Goal: Task Accomplishment & Management: Manage account settings

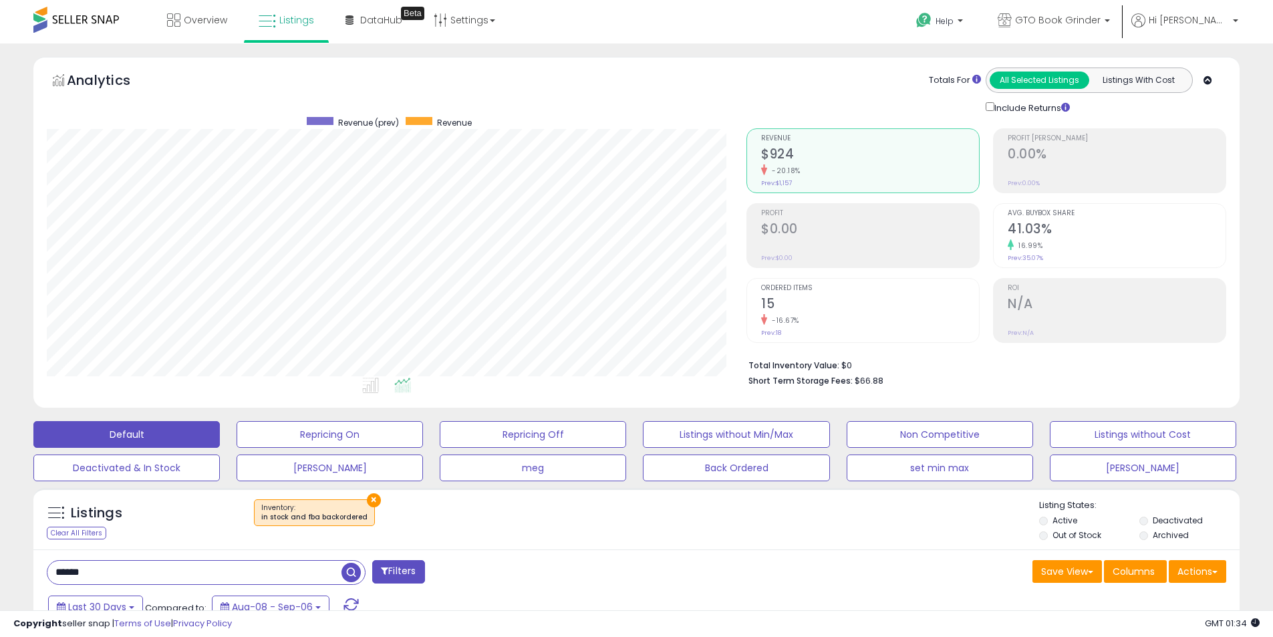
select select "**"
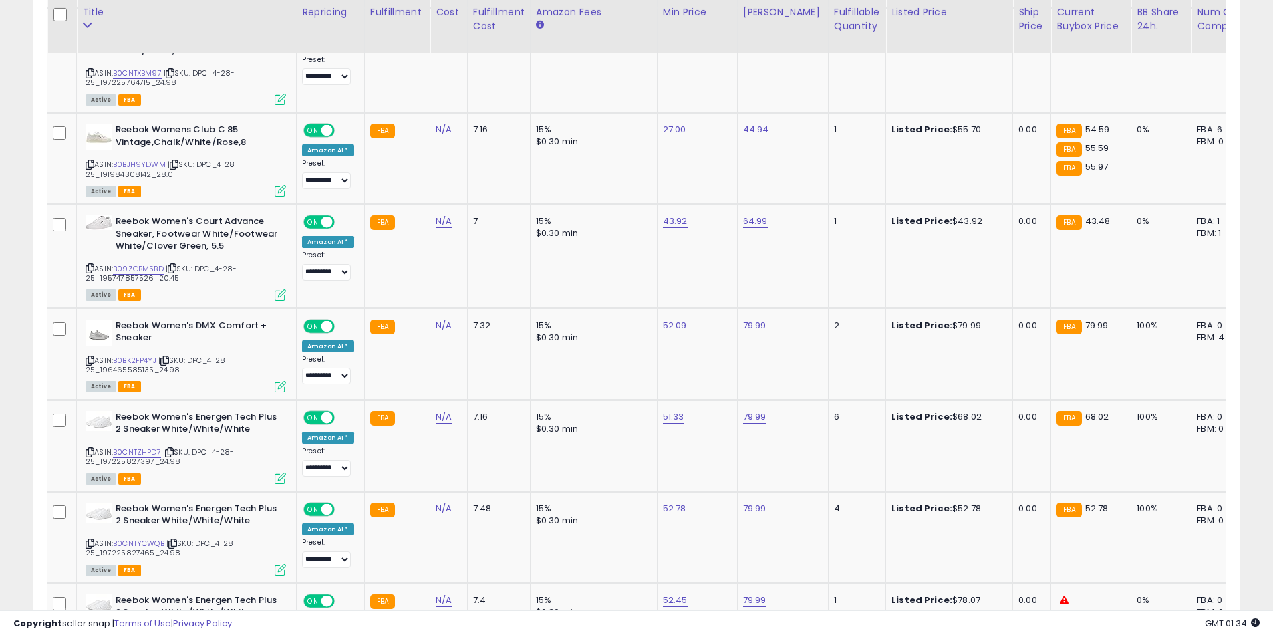
scroll to position [274, 700]
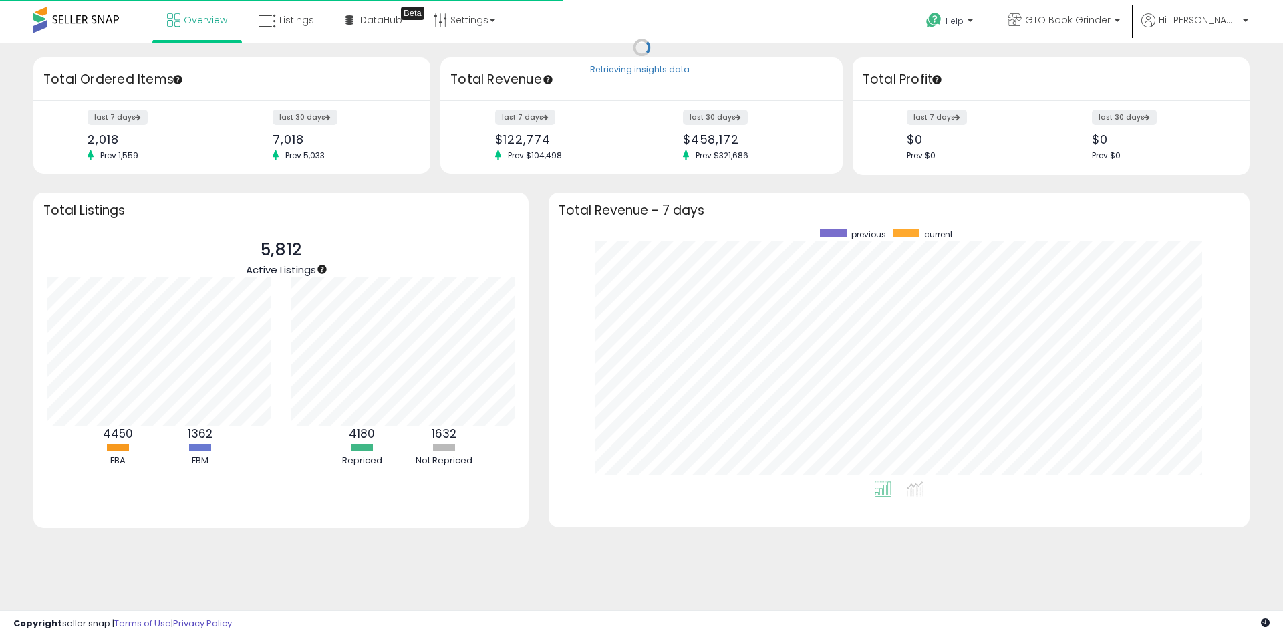
scroll to position [253, 674]
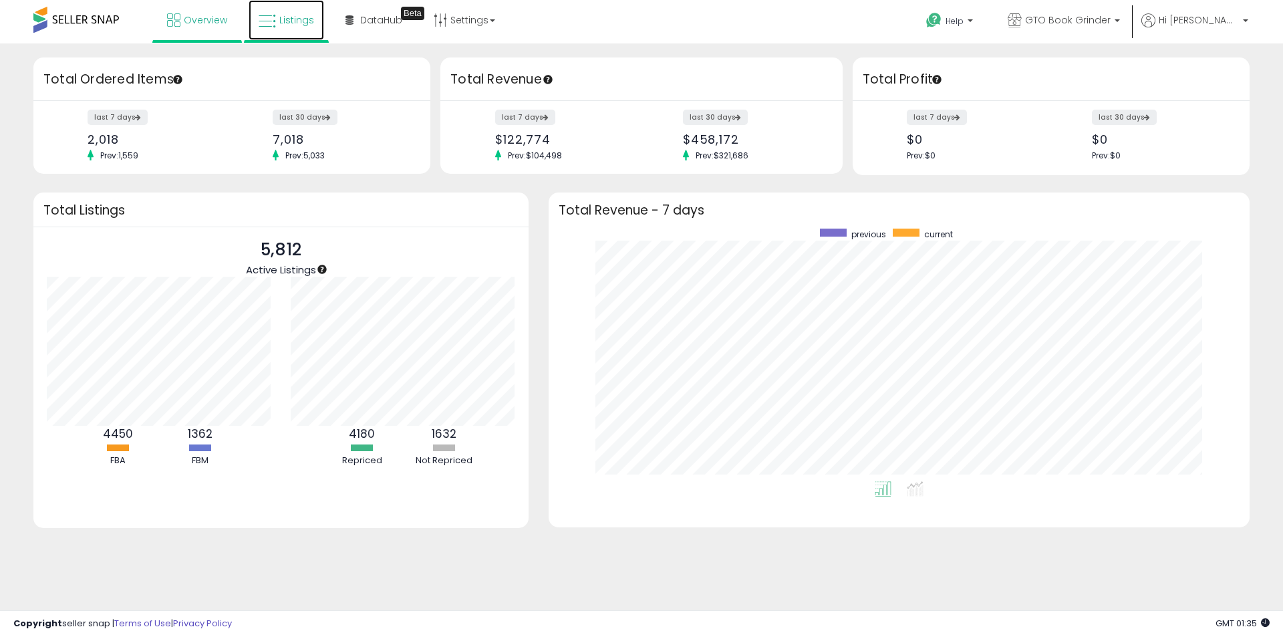
click at [283, 15] on span "Listings" at bounding box center [296, 19] width 35 height 13
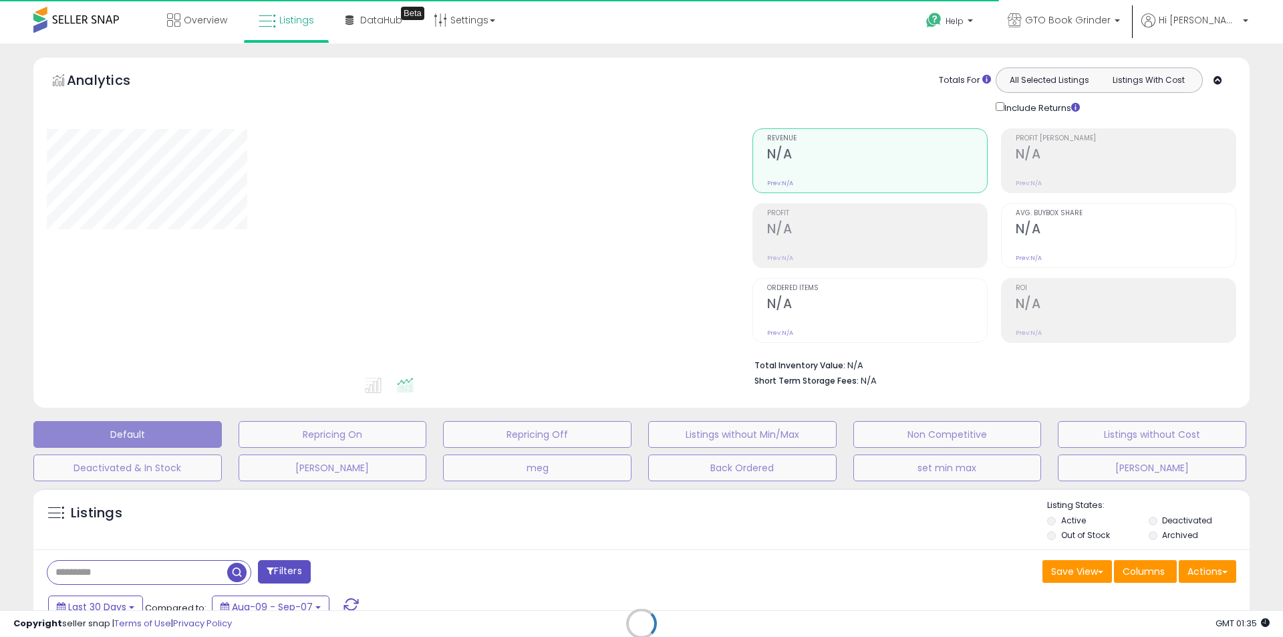
click at [1167, 522] on div "Retrieving listings data.." at bounding box center [641, 633] width 1236 height 305
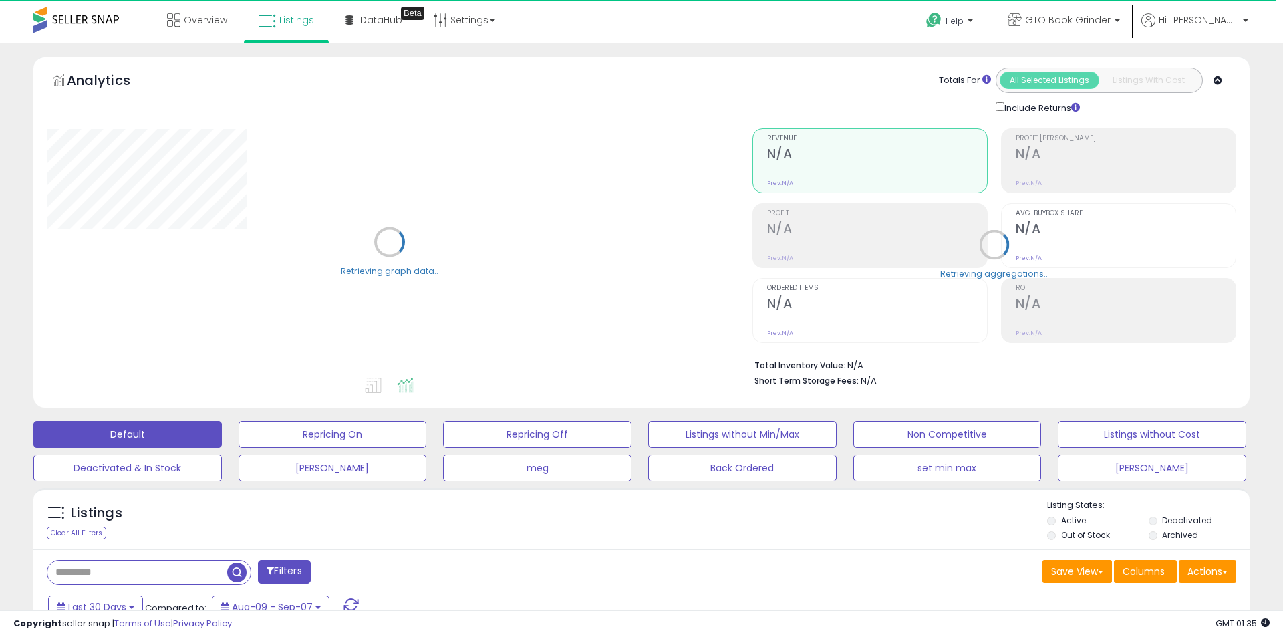
type input "****"
click at [1155, 522] on label "Deactivated" at bounding box center [1178, 519] width 50 height 11
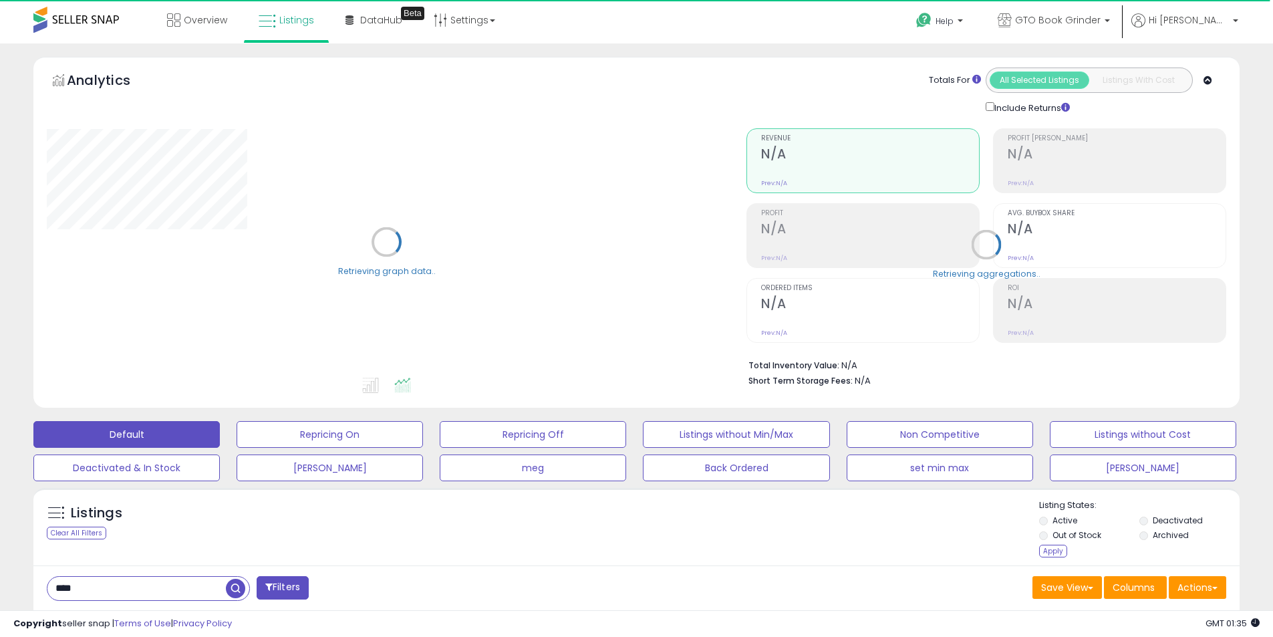
click at [1137, 533] on li "Out of Stock" at bounding box center [1088, 536] width 98 height 15
click at [1058, 553] on div "Apply" at bounding box center [1053, 551] width 28 height 13
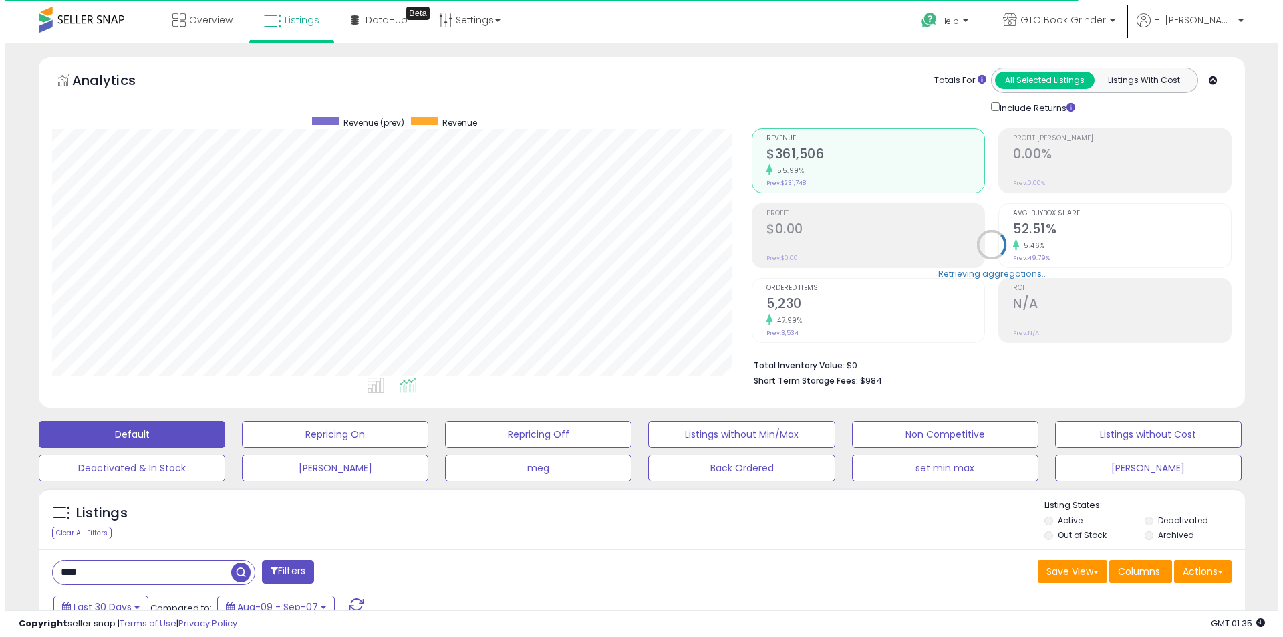
scroll to position [274, 700]
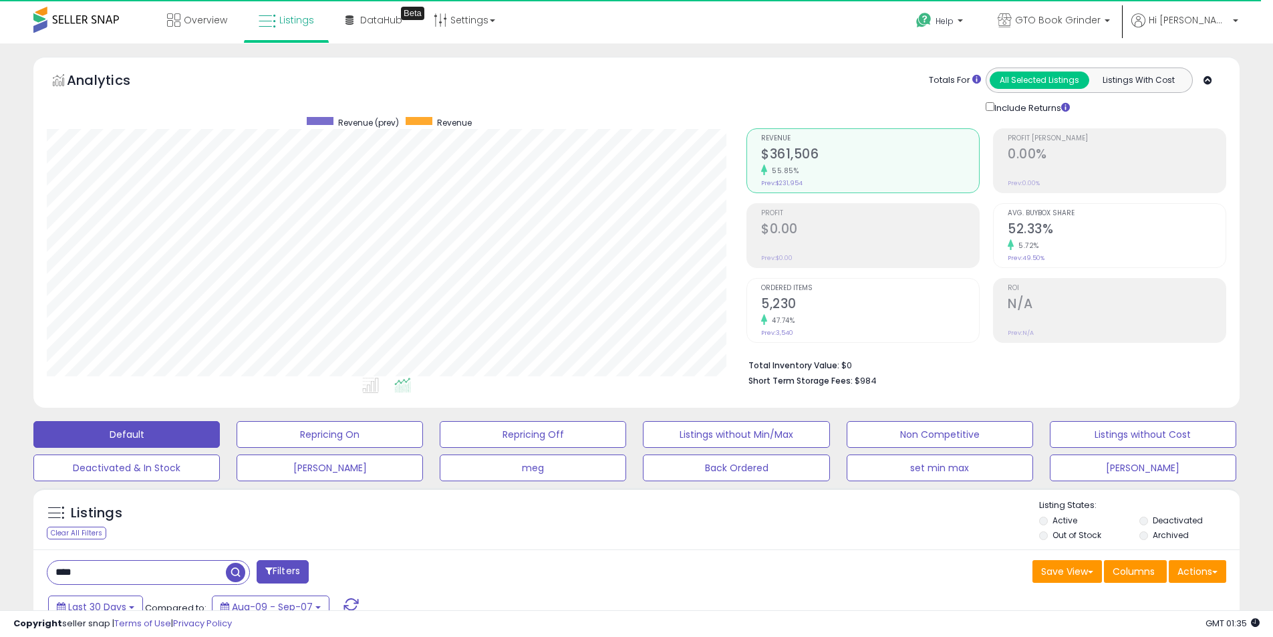
click at [893, 303] on h2 "5,230" at bounding box center [870, 305] width 218 height 18
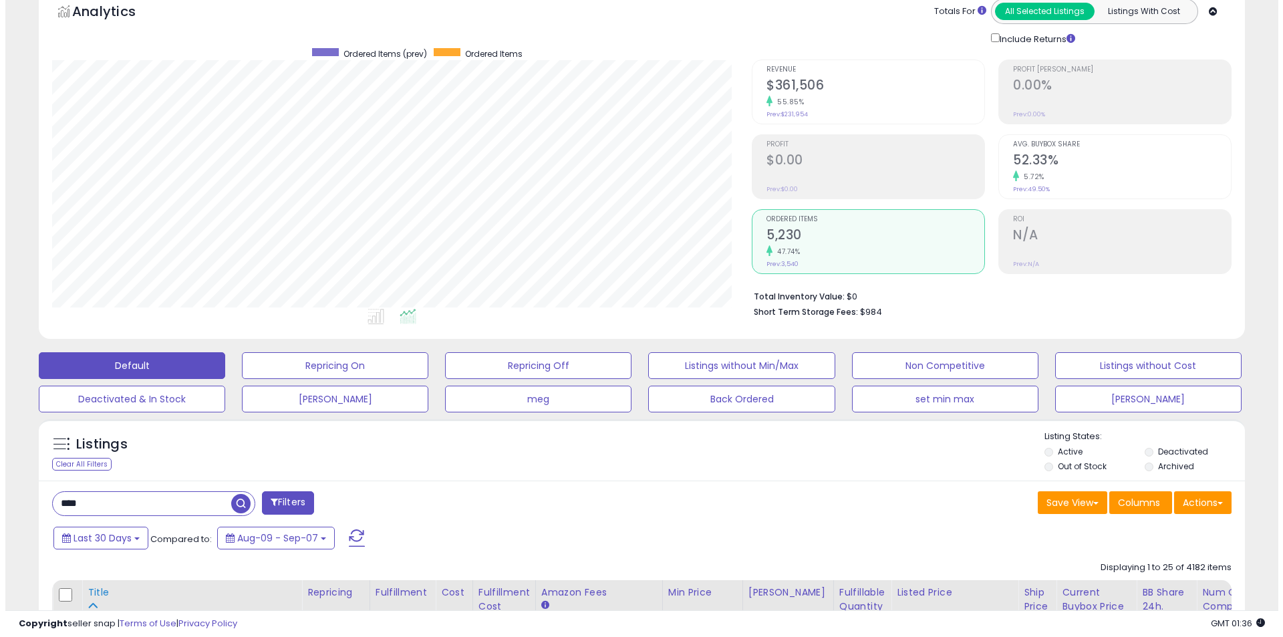
scroll to position [134, 0]
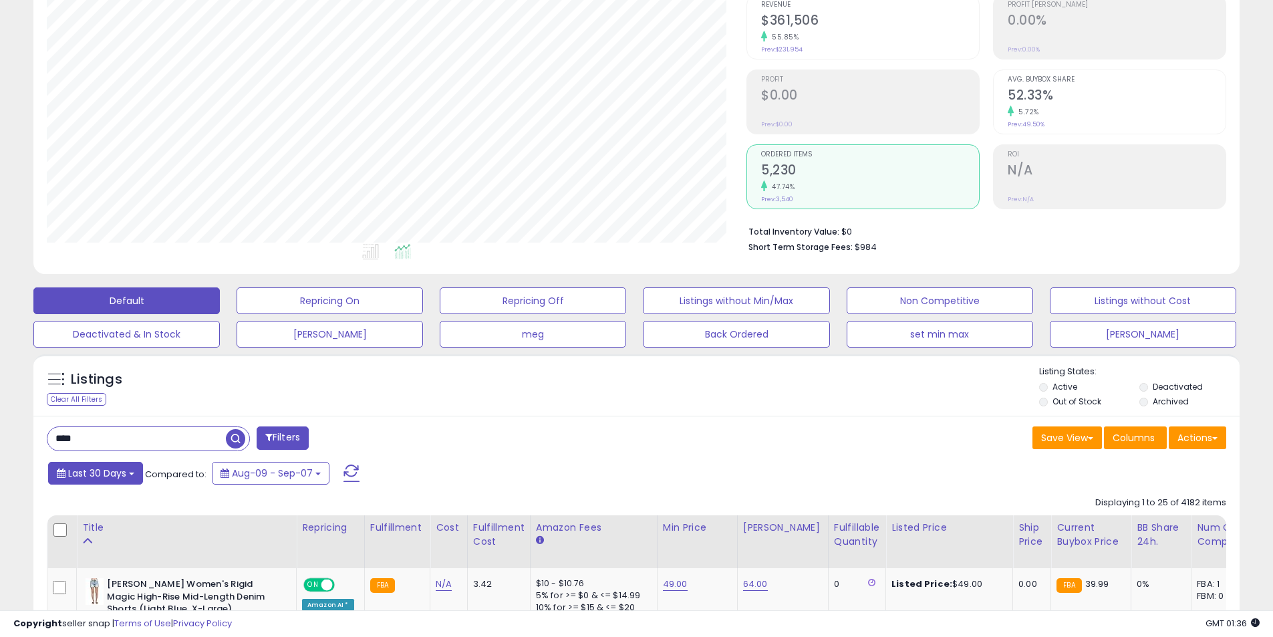
click at [129, 478] on button "Last 30 Days" at bounding box center [95, 473] width 95 height 23
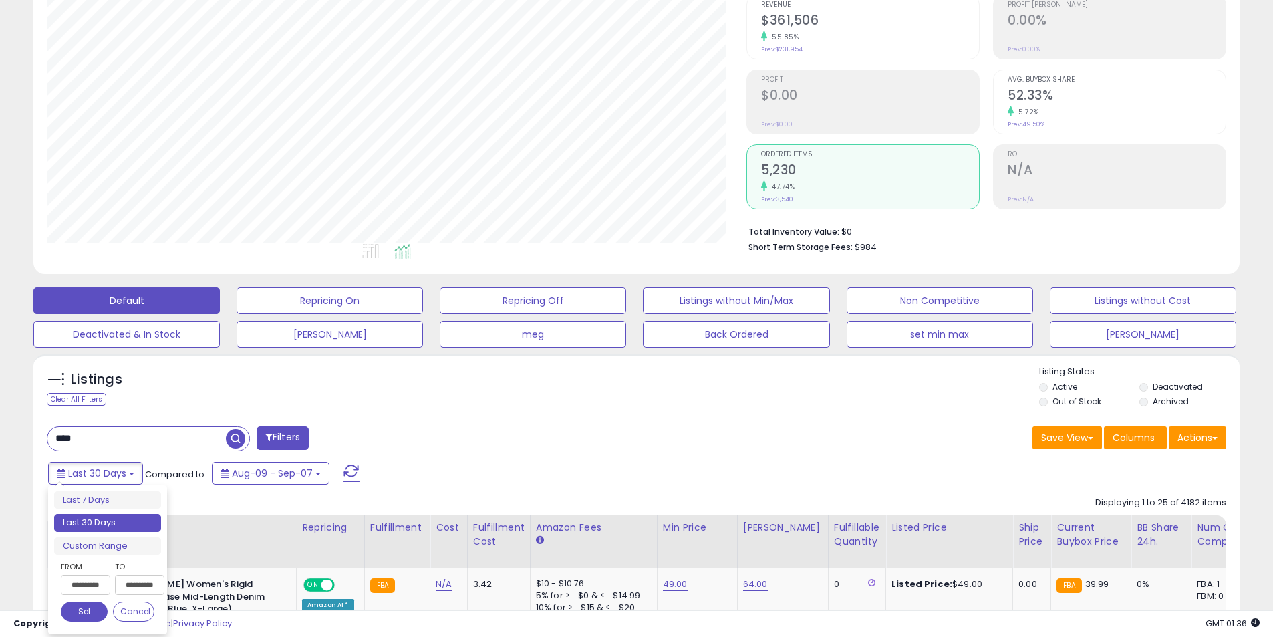
click at [91, 584] on input "**********" at bounding box center [85, 585] width 49 height 20
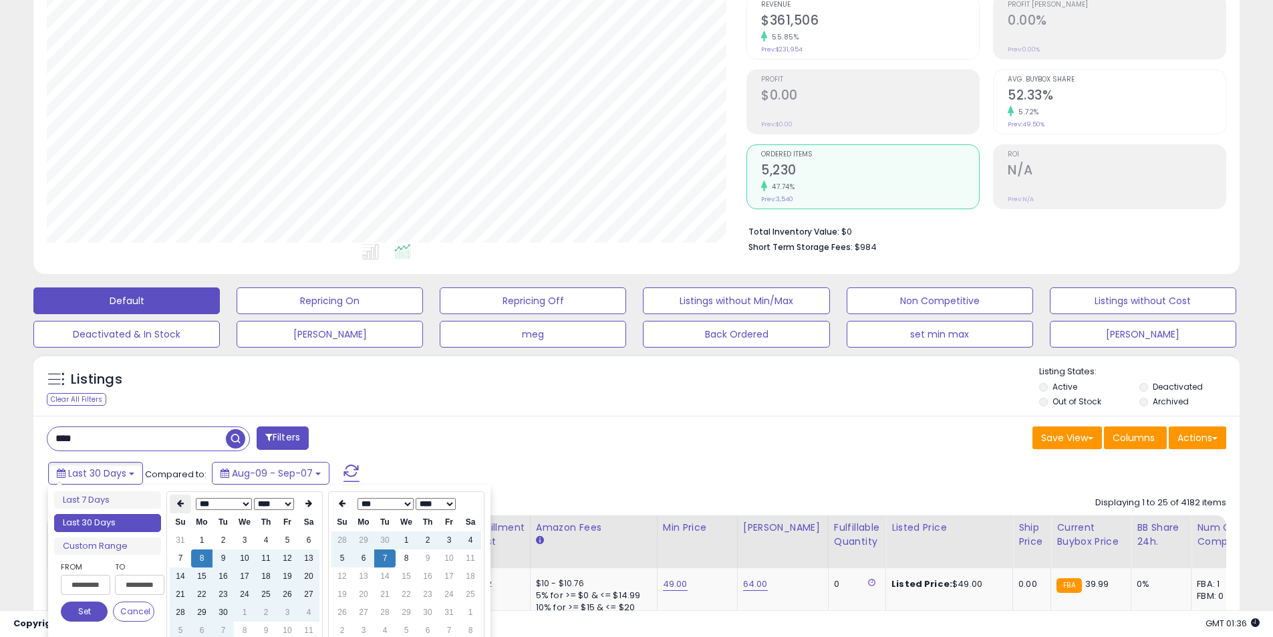
click at [182, 504] on icon at bounding box center [180, 503] width 7 height 8
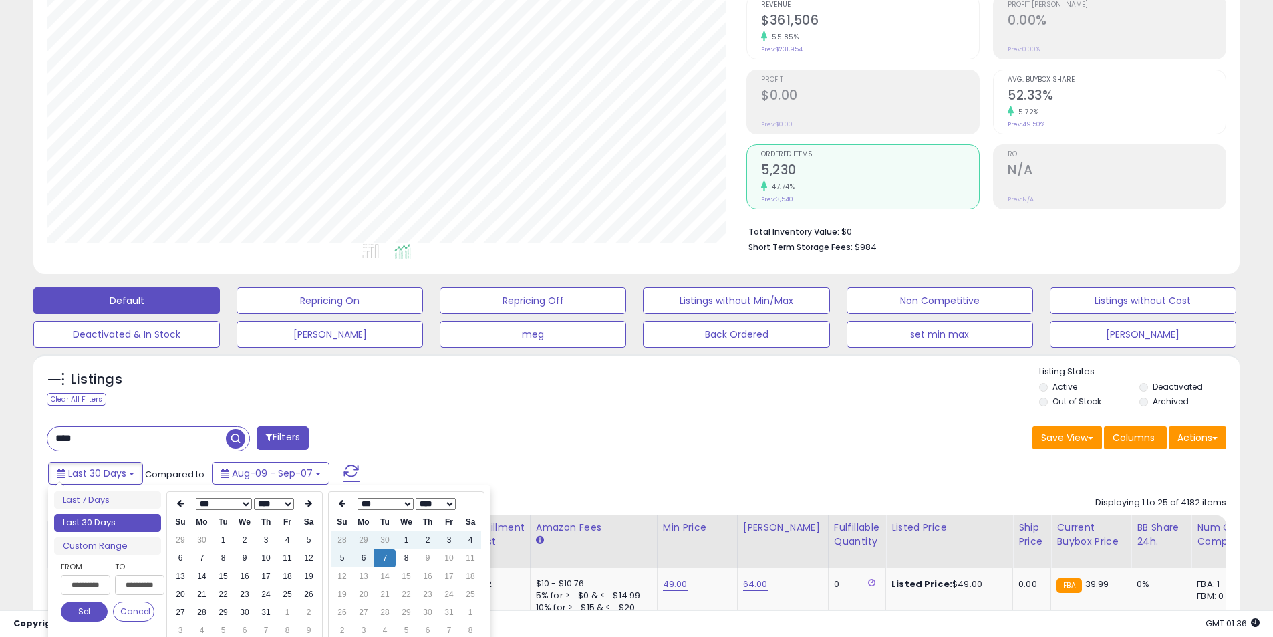
click at [182, 504] on icon at bounding box center [180, 503] width 7 height 8
click at [241, 535] on td "2" at bounding box center [244, 540] width 21 height 18
type input "**********"
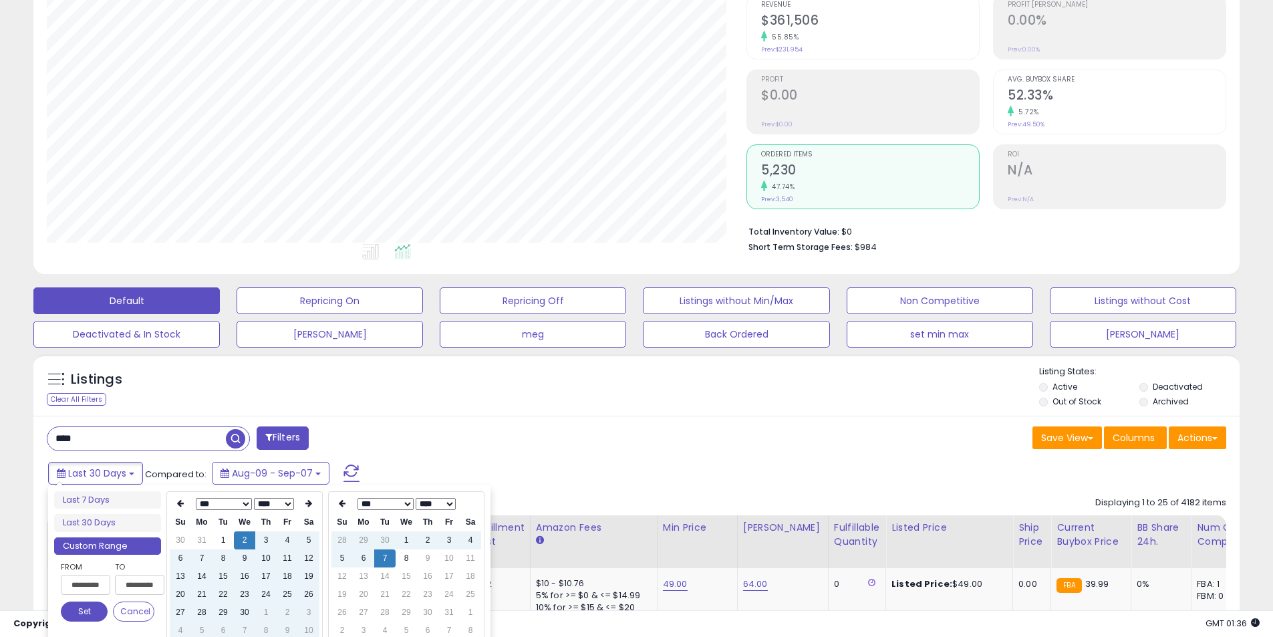
click at [88, 608] on button "Set" at bounding box center [84, 611] width 47 height 20
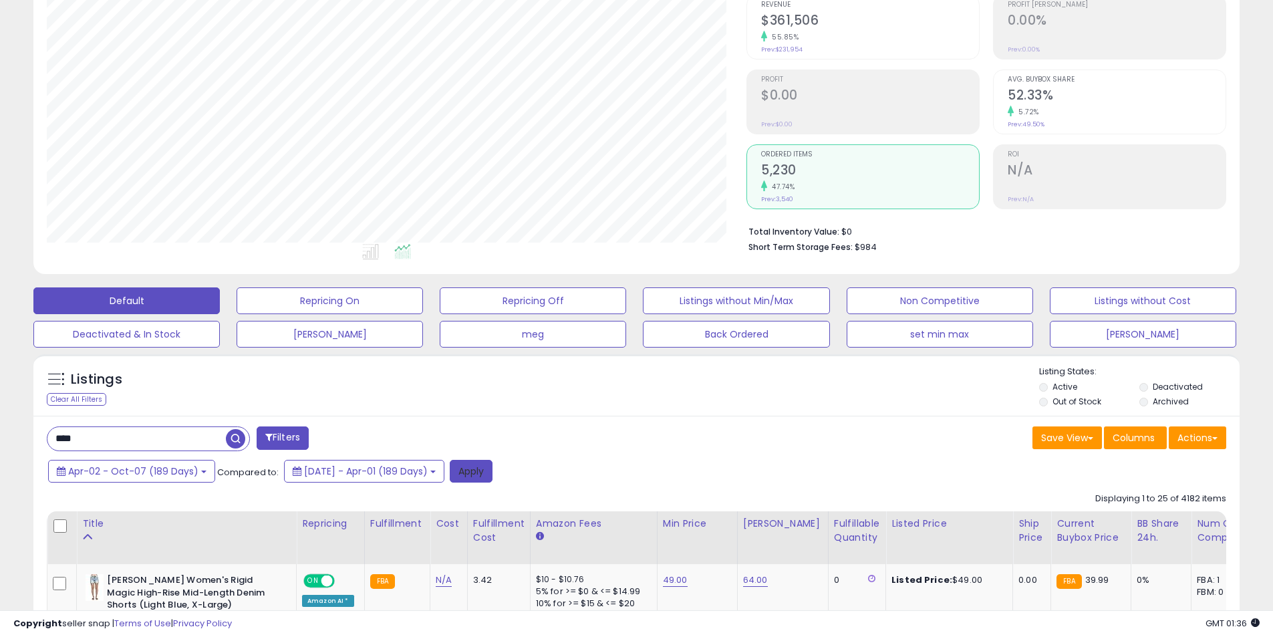
click at [492, 471] on button "Apply" at bounding box center [471, 471] width 43 height 23
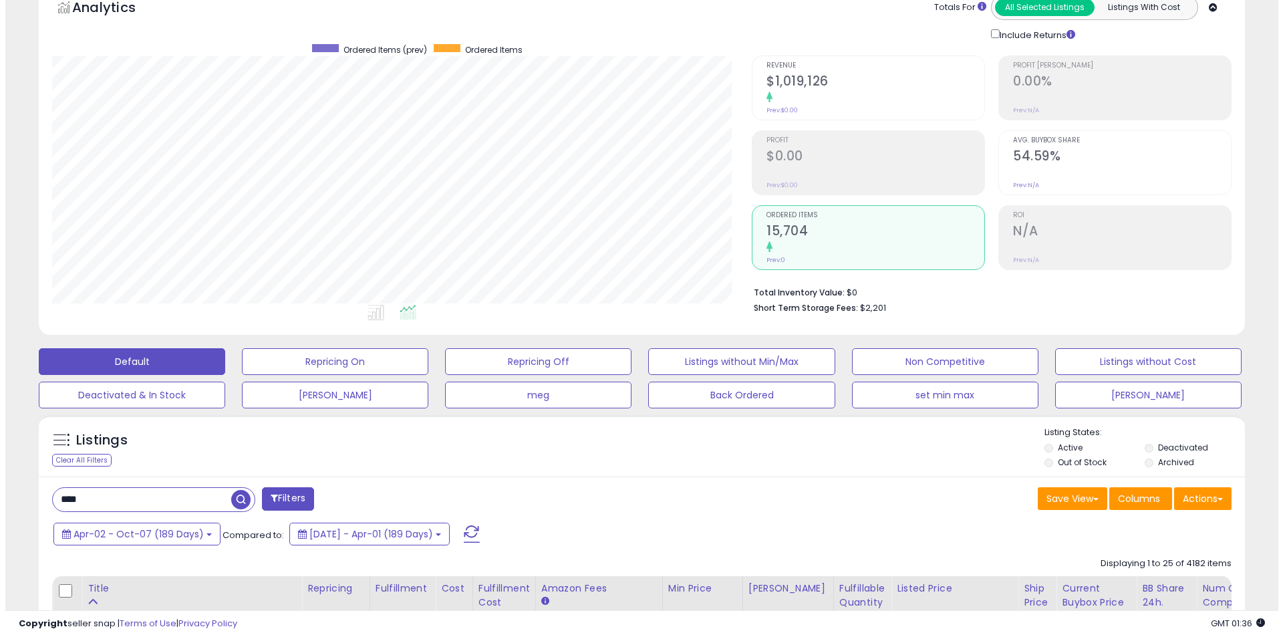
scroll to position [0, 0]
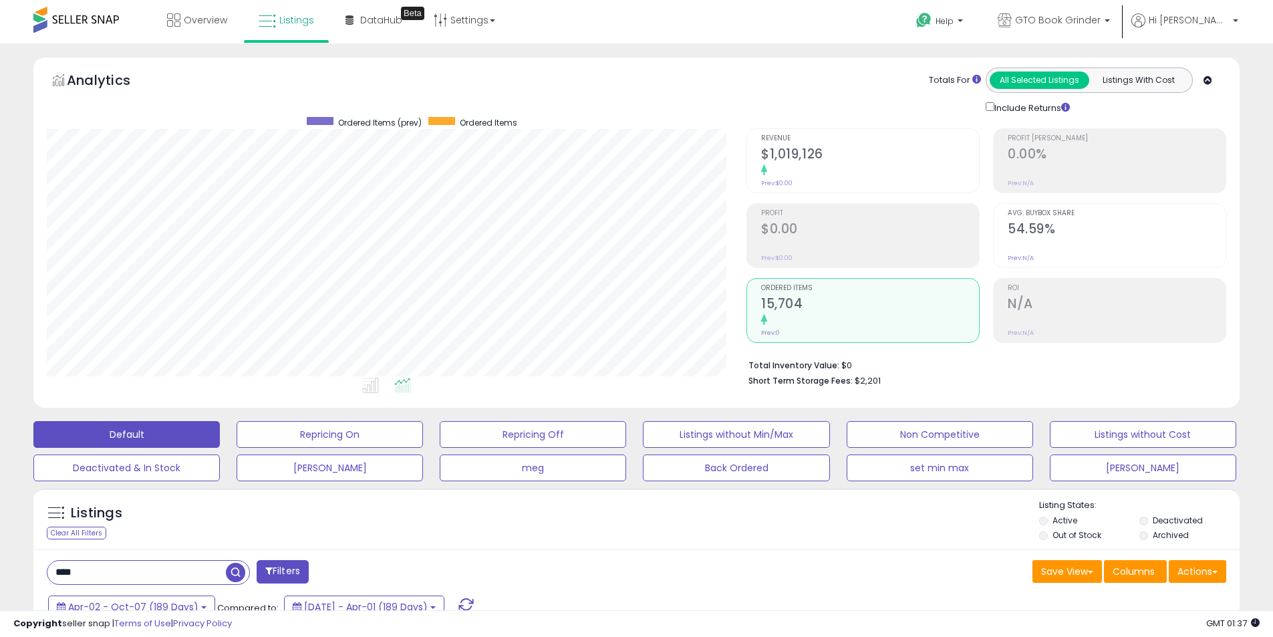
click at [813, 163] on h2 "$1,019,126" at bounding box center [870, 155] width 218 height 18
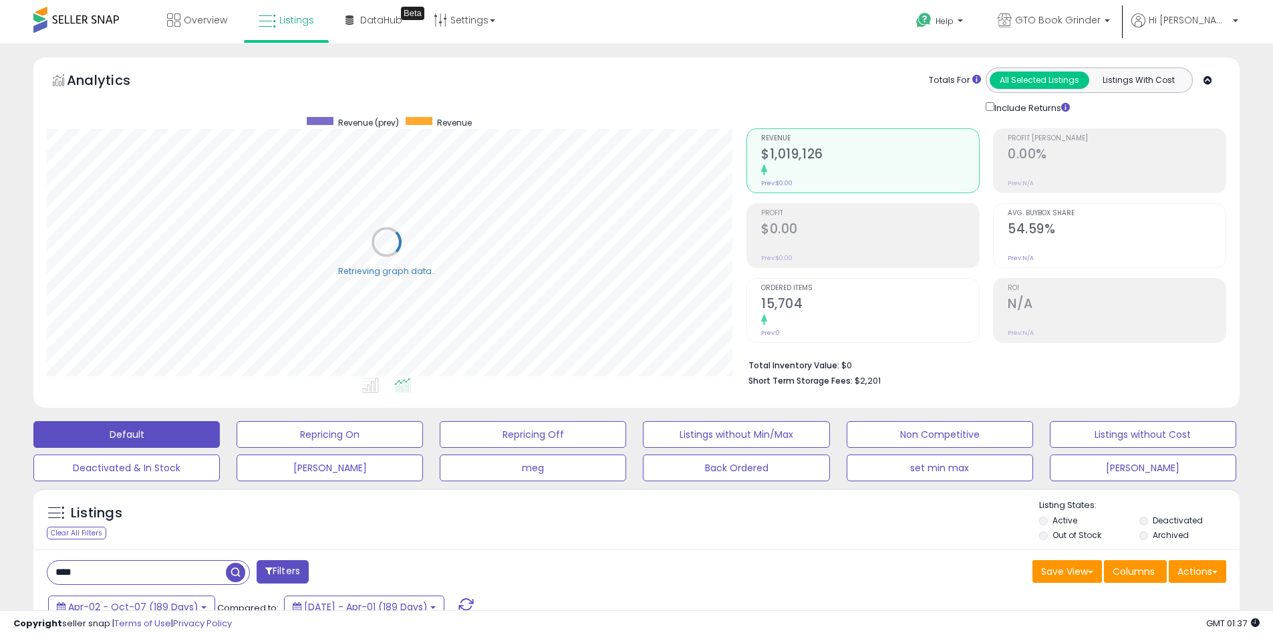
scroll to position [667901, 667476]
